Goal: Use online tool/utility

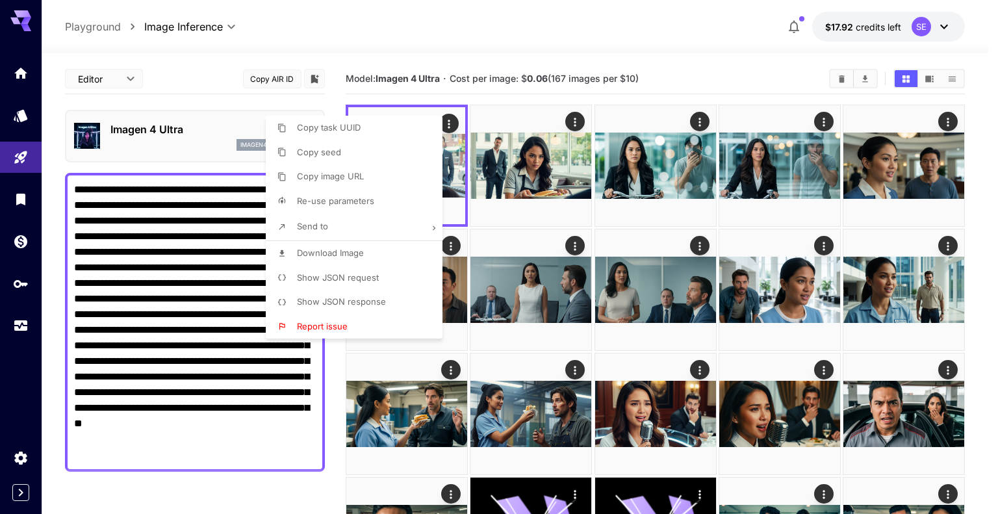
scroll to position [325, 0]
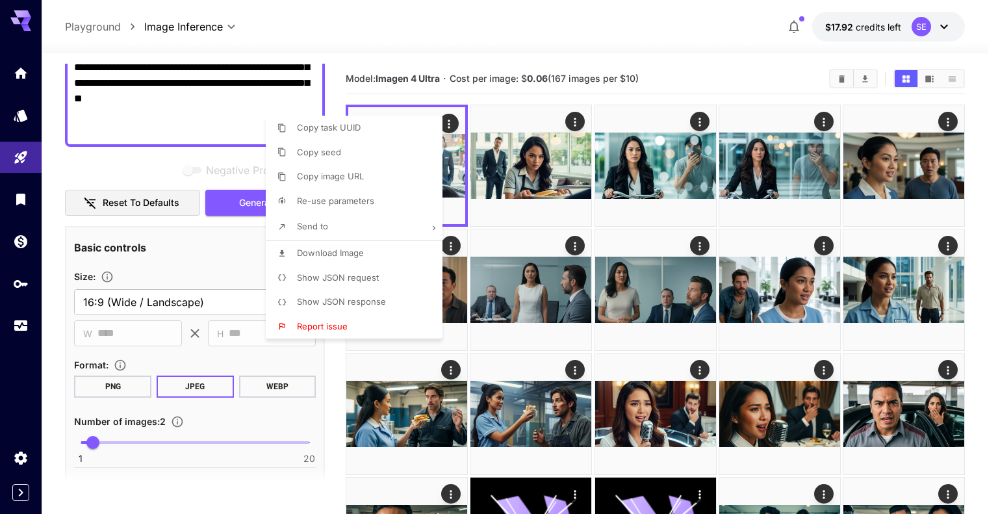
drag, startPoint x: 0, startPoint y: 0, endPoint x: 114, endPoint y: 88, distance: 144.0
click at [114, 88] on div at bounding box center [499, 257] width 998 height 514
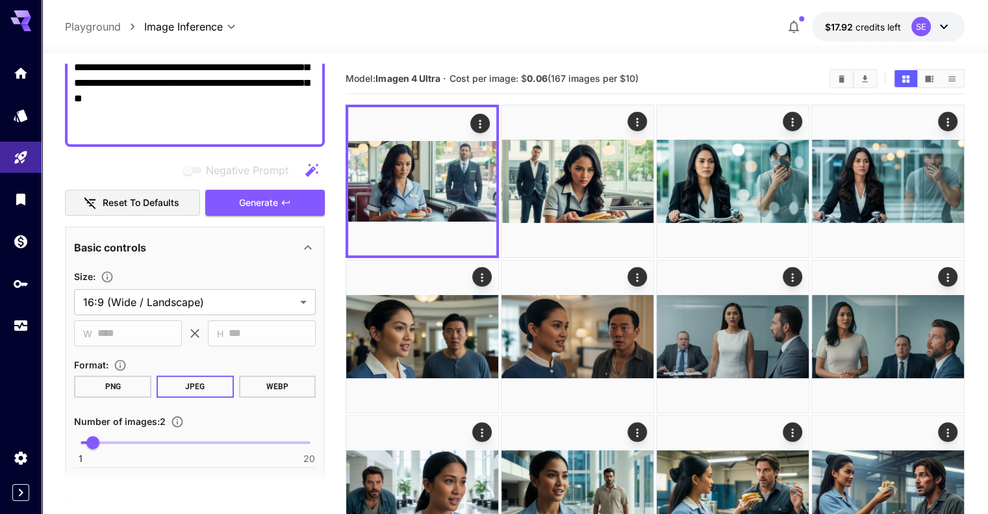
drag, startPoint x: 114, startPoint y: 88, endPoint x: 92, endPoint y: 89, distance: 21.5
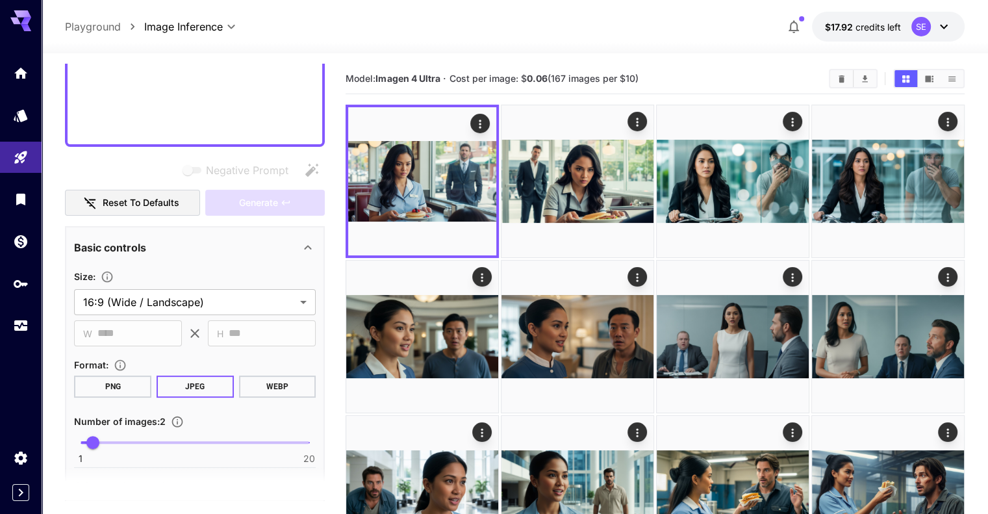
scroll to position [119, 0]
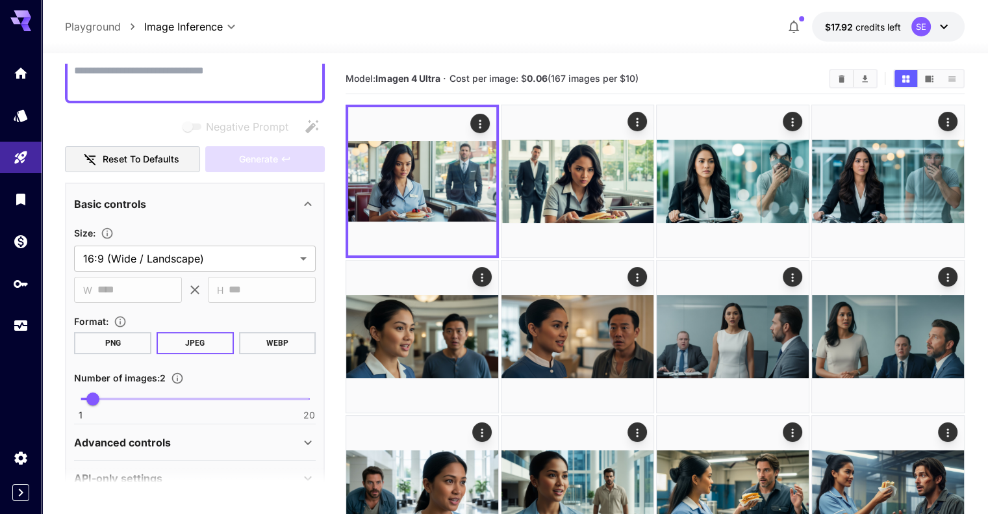
paste textarea "**********"
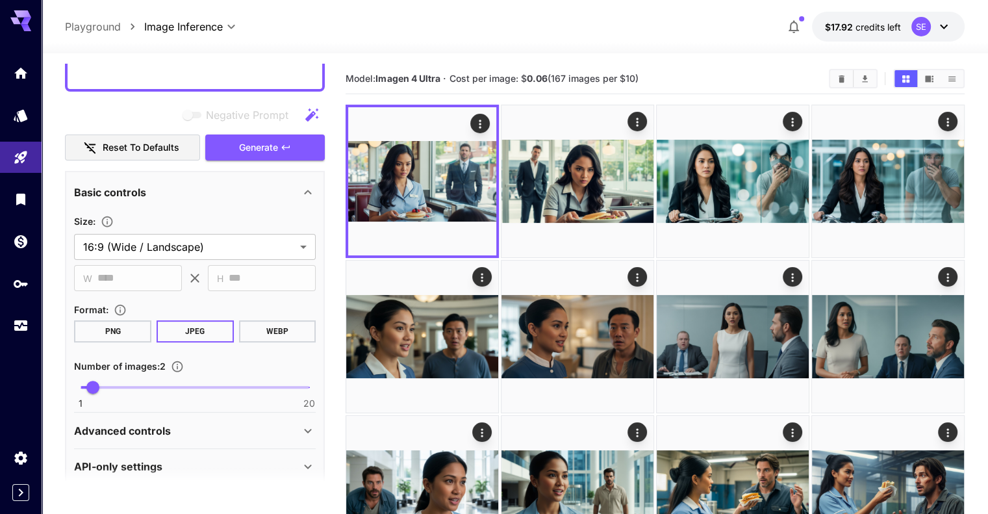
scroll to position [379, 0]
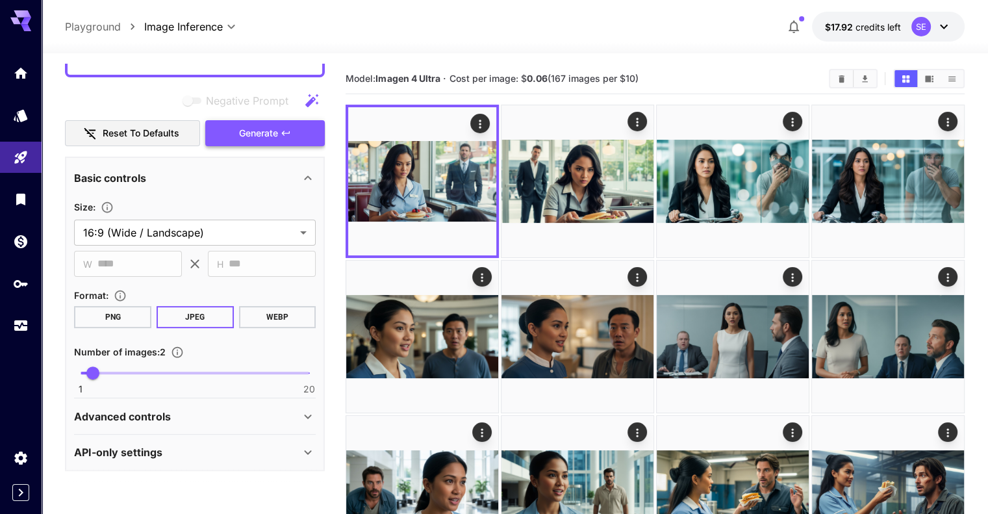
type textarea "**********"
click at [262, 132] on span "Generate" at bounding box center [258, 133] width 39 height 16
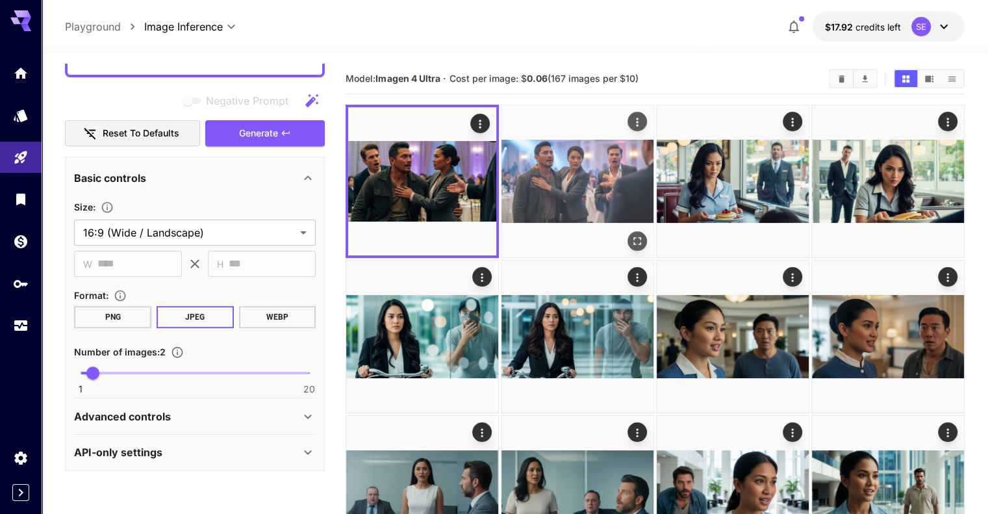
click at [572, 198] on img at bounding box center [578, 181] width 152 height 152
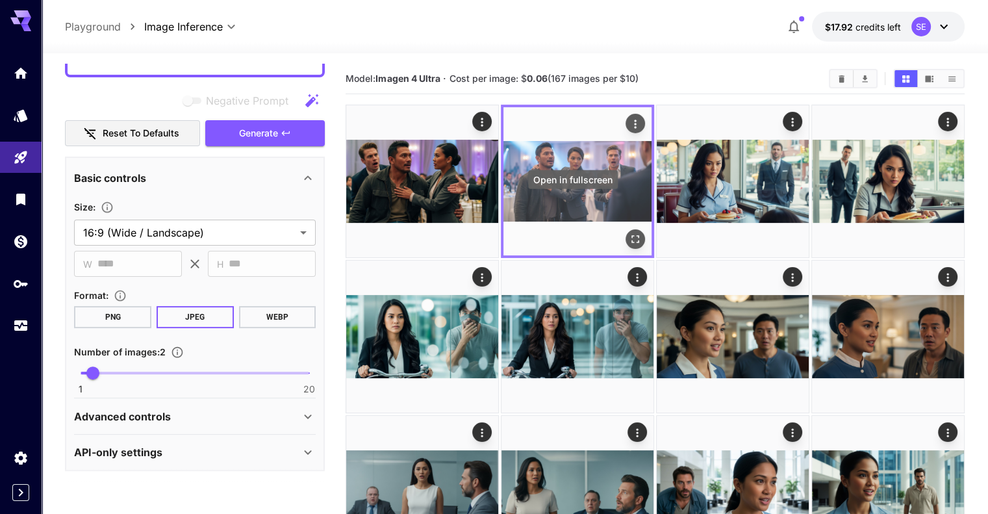
click at [629, 233] on icon "Open in fullscreen" at bounding box center [635, 239] width 13 height 13
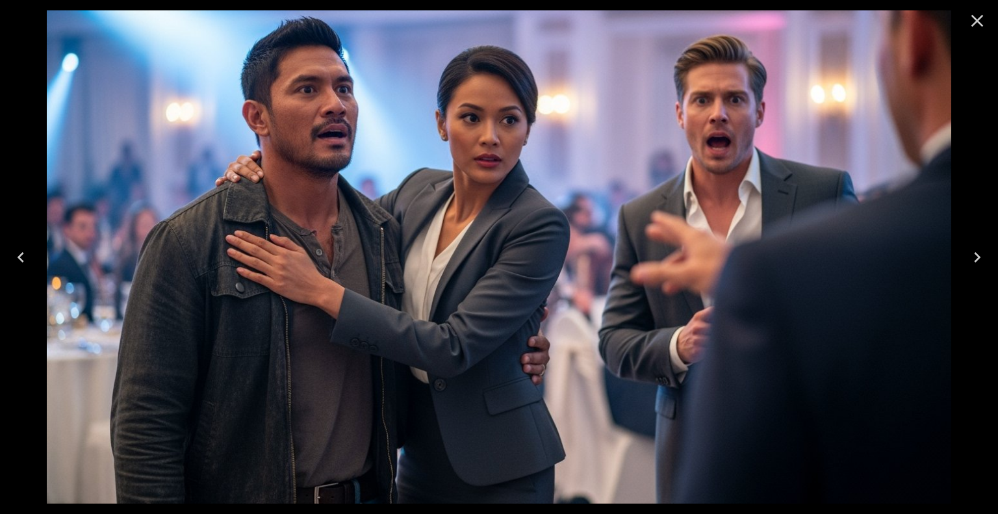
click at [974, 25] on icon "Close" at bounding box center [977, 21] width 12 height 12
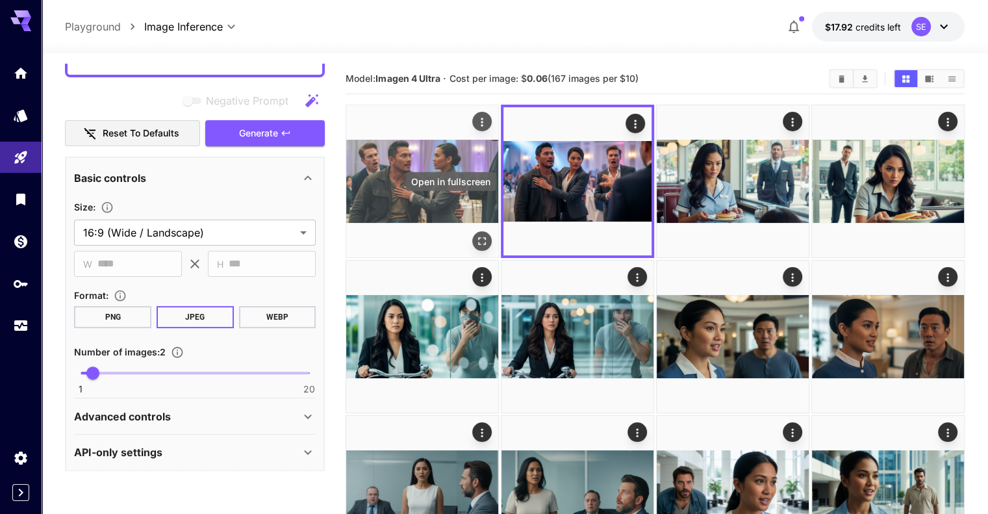
click at [476, 235] on icon "Open in fullscreen" at bounding box center [482, 241] width 13 height 13
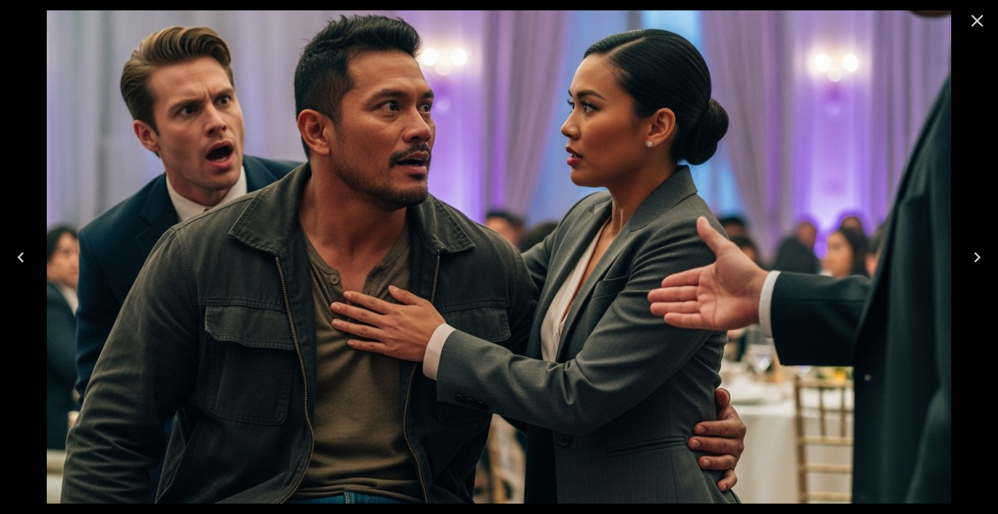
click at [975, 21] on icon "Close" at bounding box center [977, 21] width 12 height 12
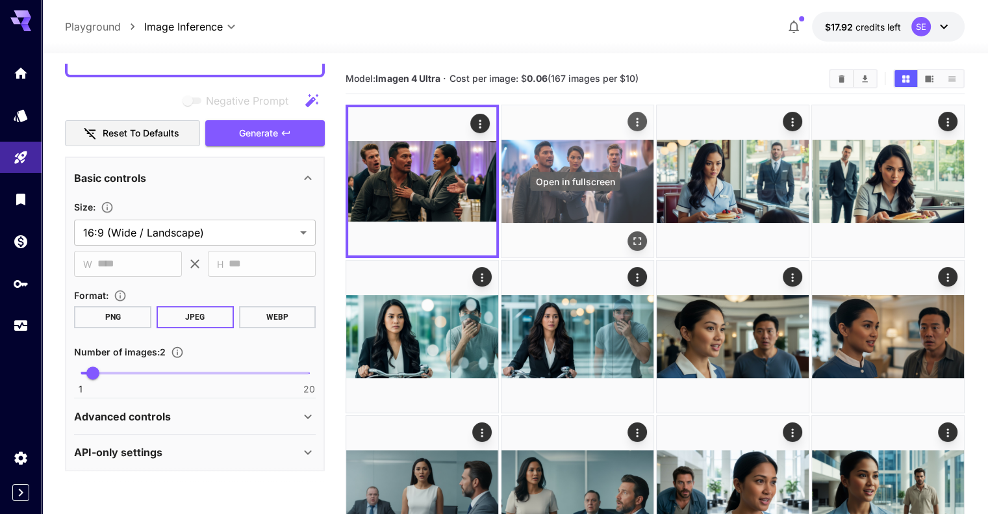
click at [631, 235] on icon "Open in fullscreen" at bounding box center [637, 241] width 13 height 13
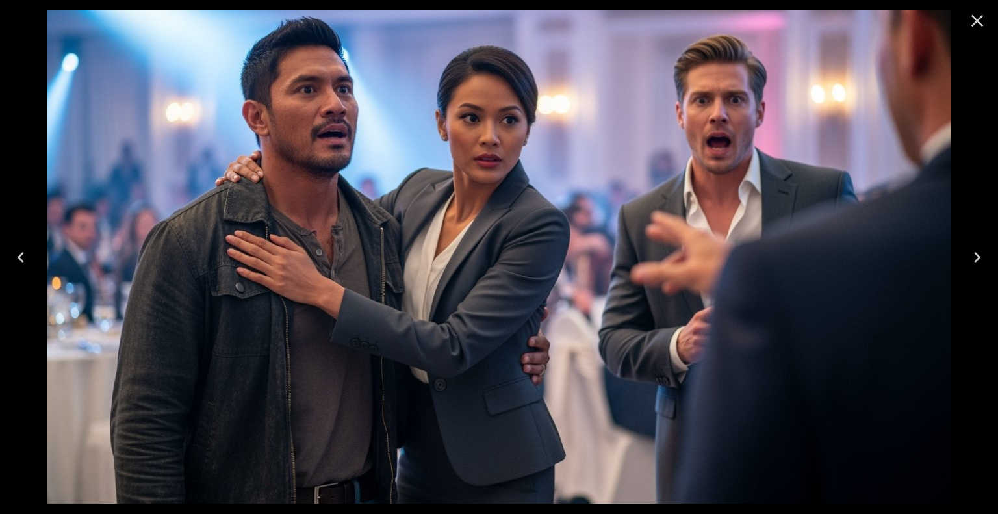
click at [978, 18] on icon "Close" at bounding box center [977, 21] width 12 height 12
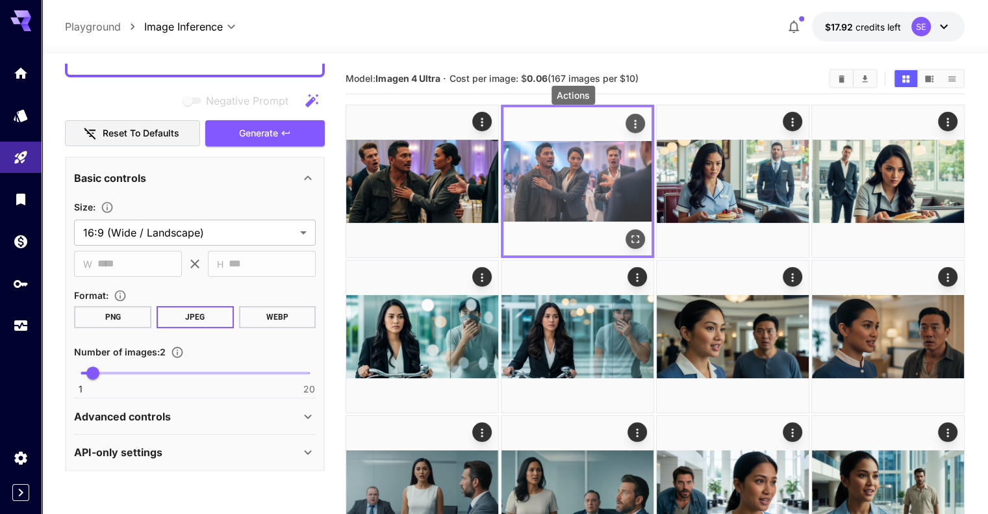
click at [629, 125] on icon "Actions" at bounding box center [635, 124] width 13 height 13
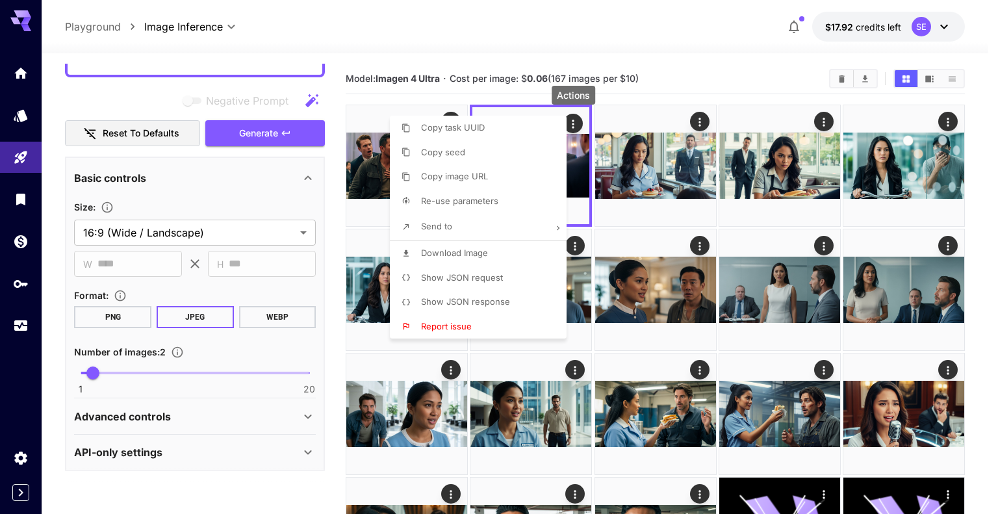
click at [503, 257] on li "Download Image" at bounding box center [482, 253] width 185 height 25
click at [440, 36] on div at bounding box center [499, 257] width 998 height 514
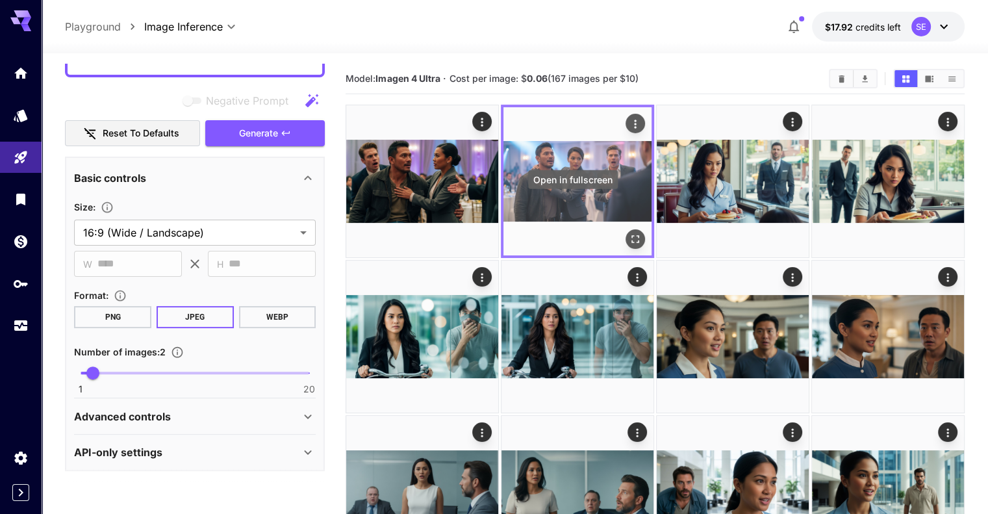
click at [629, 233] on icon "Open in fullscreen" at bounding box center [635, 239] width 13 height 13
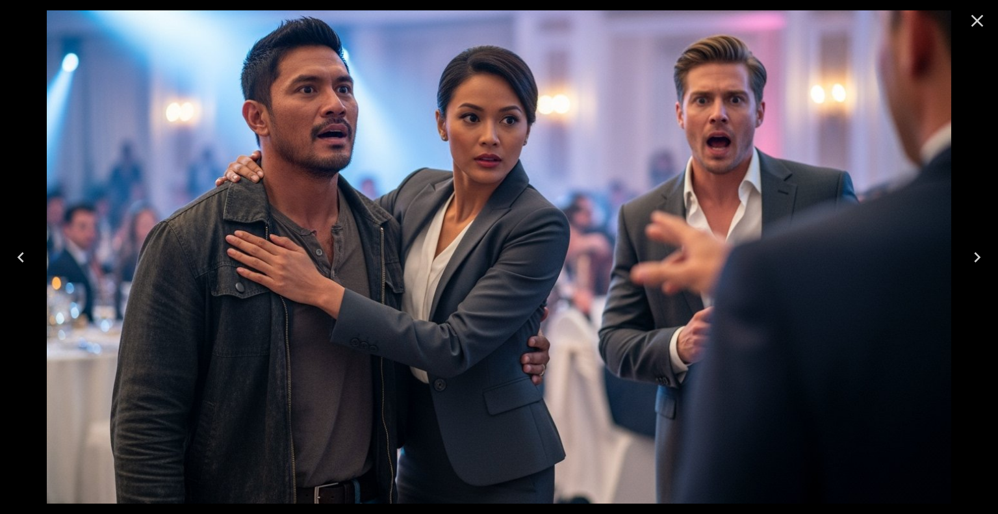
click at [972, 25] on icon "Close" at bounding box center [977, 21] width 12 height 12
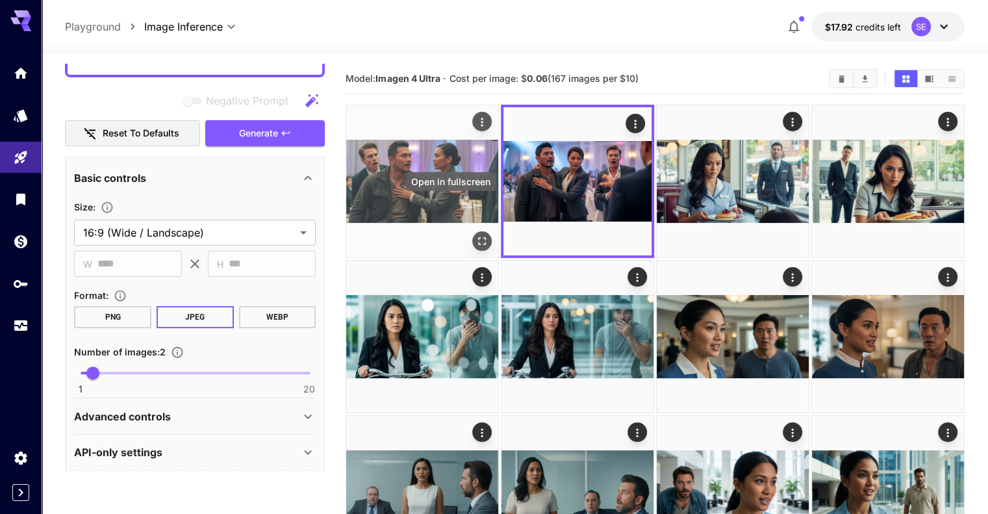
click at [472, 231] on button "Open in fullscreen" at bounding box center [481, 240] width 19 height 19
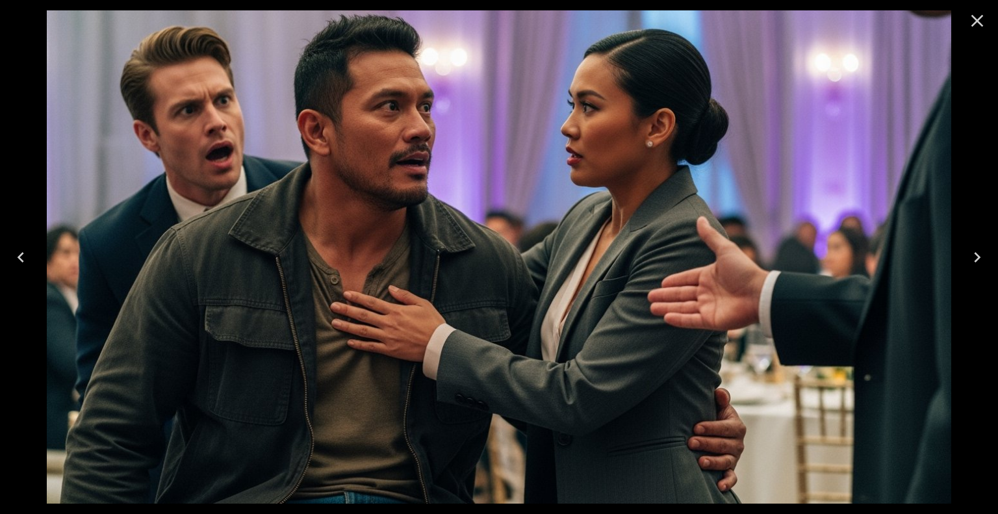
click at [984, 20] on icon "Close" at bounding box center [977, 20] width 21 height 21
